Goal: Information Seeking & Learning: Learn about a topic

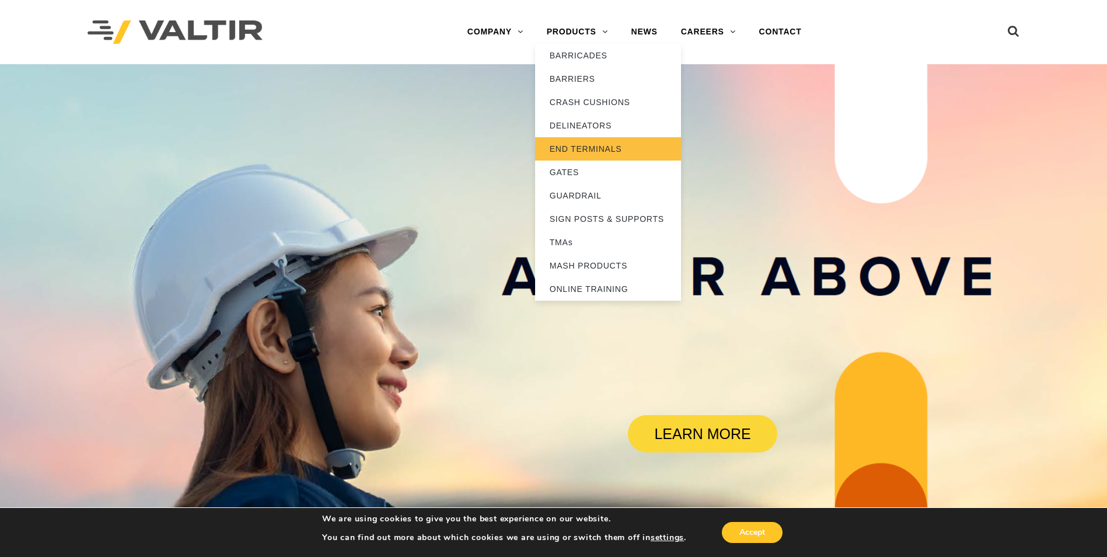
click at [571, 140] on link "END TERMINALS" at bounding box center [608, 148] width 146 height 23
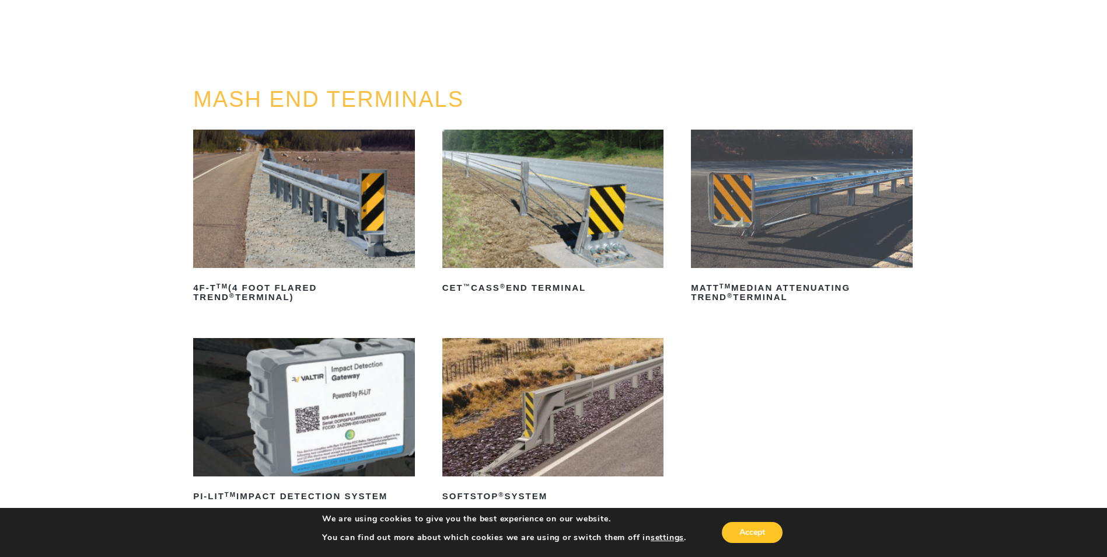
scroll to position [117, 0]
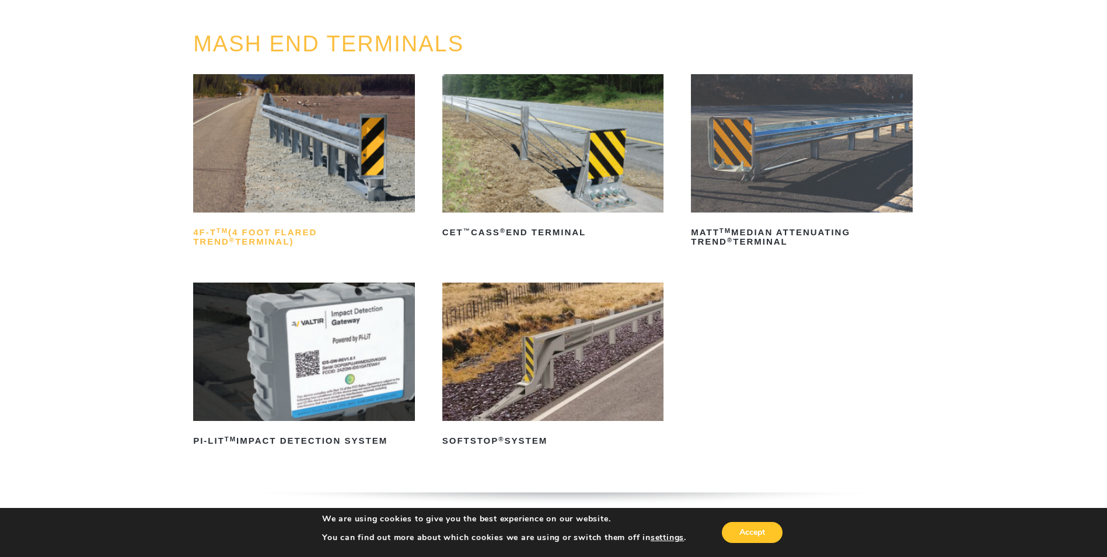
click at [323, 233] on h2 "4F-T TM (4 Foot Flared TREND ® Terminal)" at bounding box center [304, 237] width 222 height 28
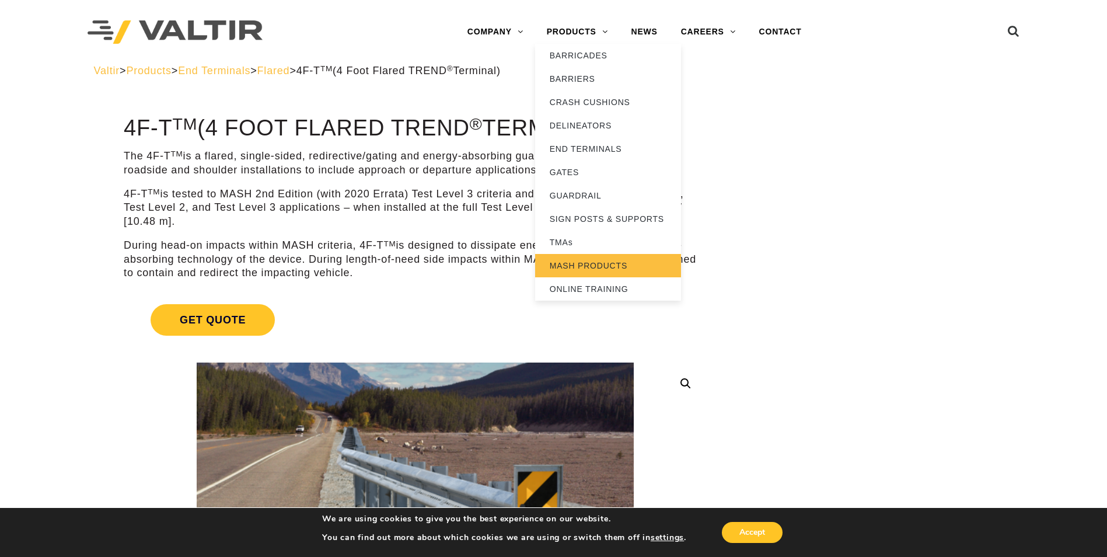
click at [593, 274] on link "MASH PRODUCTS" at bounding box center [608, 265] width 146 height 23
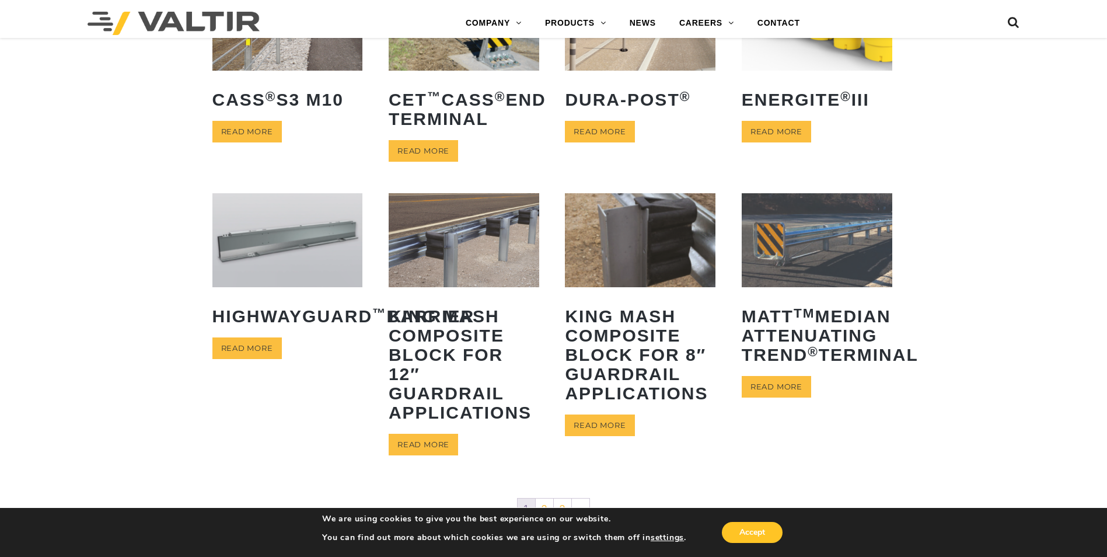
scroll to position [525, 0]
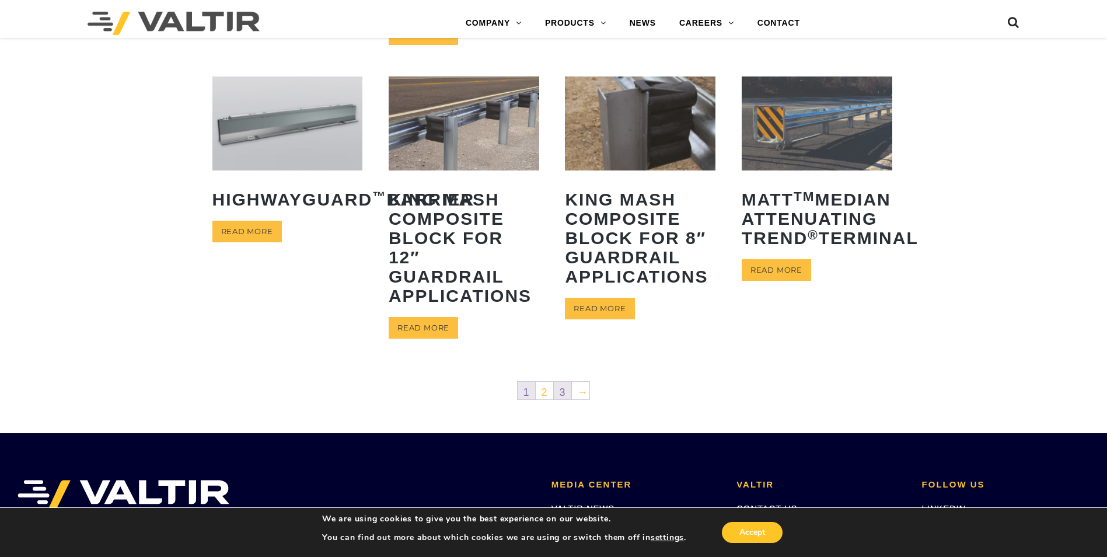
click at [570, 385] on link "3" at bounding box center [563, 391] width 18 height 18
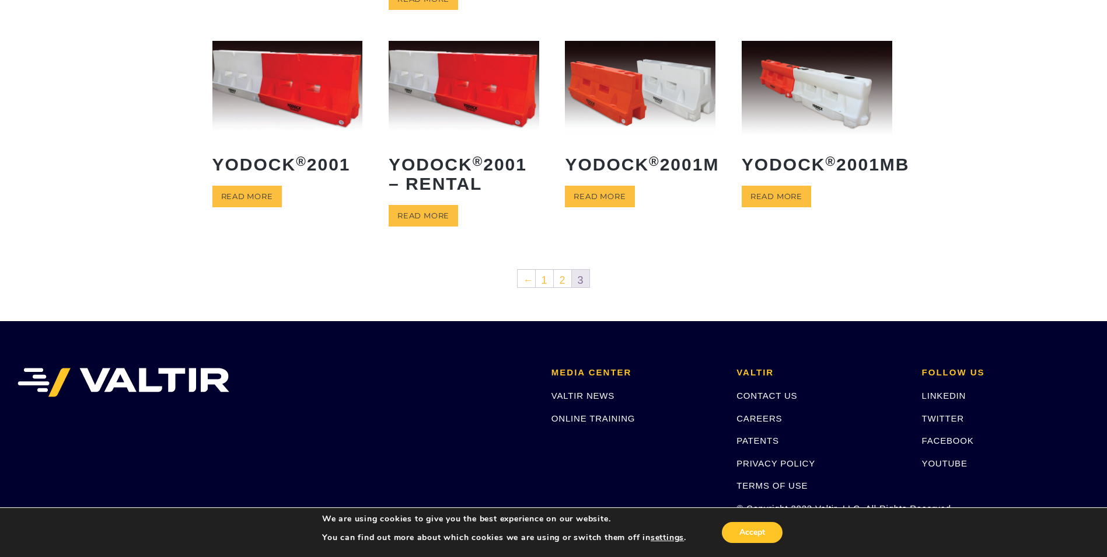
scroll to position [396, 0]
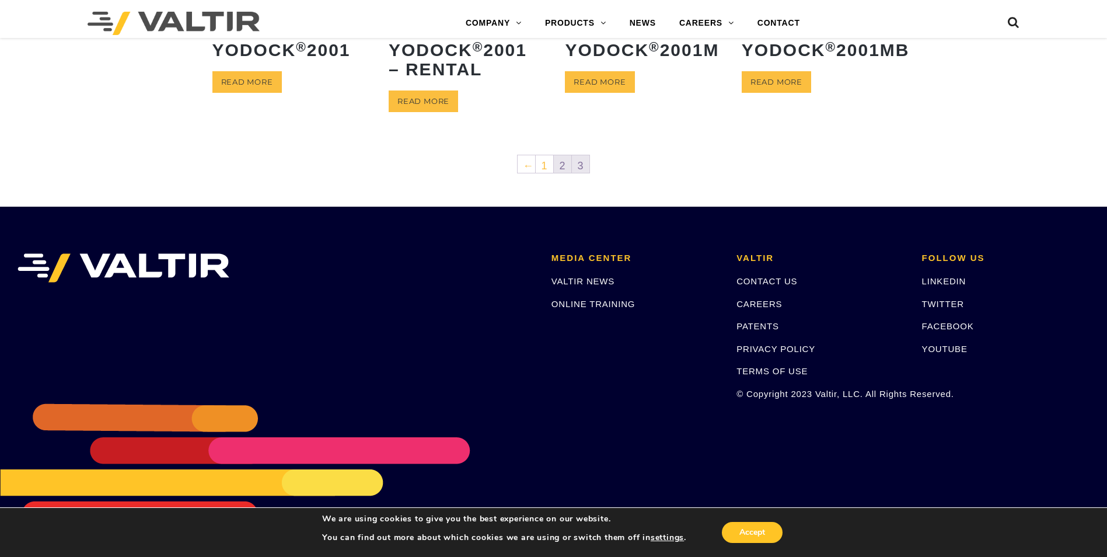
click at [567, 160] on link "2" at bounding box center [563, 164] width 18 height 18
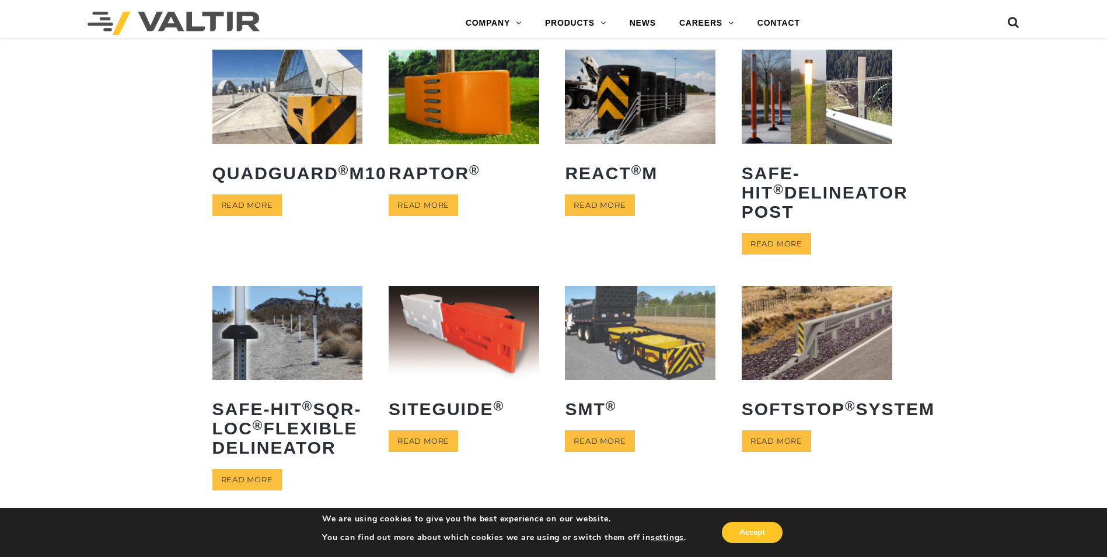
scroll to position [467, 0]
